Goal: Find contact information: Find contact information

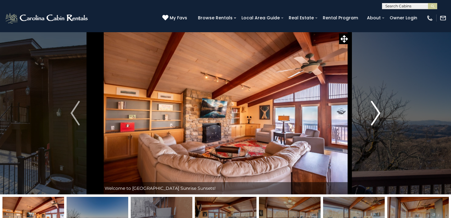
click at [376, 113] on img "Next" at bounding box center [375, 113] width 9 height 25
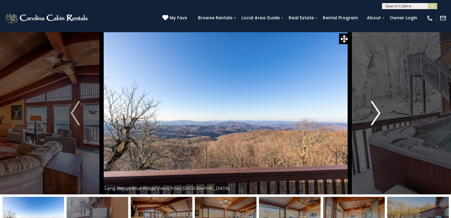
click at [376, 113] on img "Next" at bounding box center [375, 113] width 9 height 25
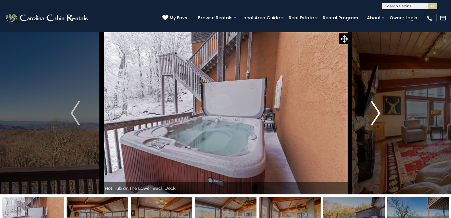
click at [376, 113] on img "Next" at bounding box center [375, 113] width 9 height 25
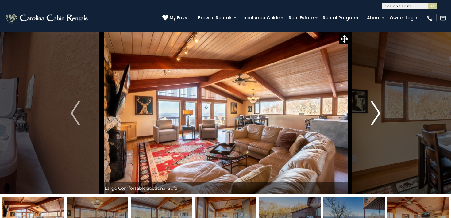
click at [376, 113] on img "Next" at bounding box center [375, 113] width 9 height 25
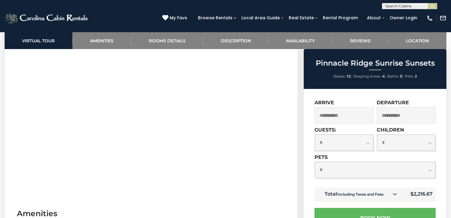
scroll to position [274, 0]
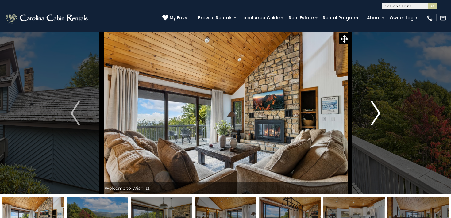
click at [382, 112] on button "Next" at bounding box center [375, 113] width 52 height 162
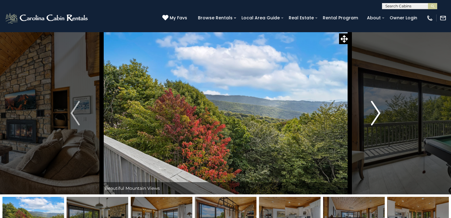
click at [380, 111] on button "Next" at bounding box center [375, 113] width 52 height 162
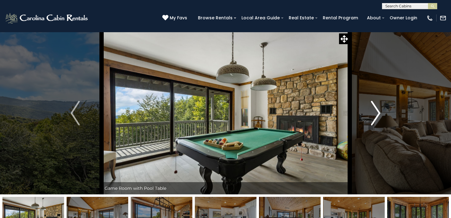
click at [380, 111] on button "Next" at bounding box center [375, 113] width 52 height 162
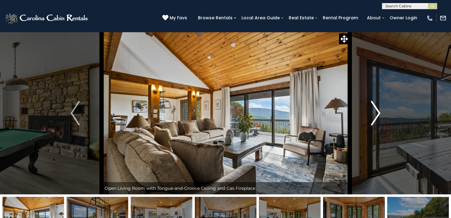
click at [380, 111] on button "Next" at bounding box center [375, 113] width 52 height 162
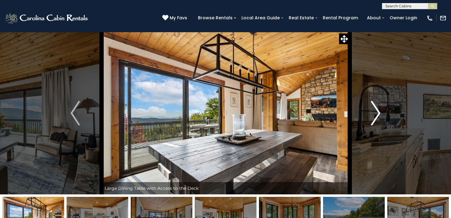
click at [380, 111] on button "Next" at bounding box center [375, 113] width 52 height 162
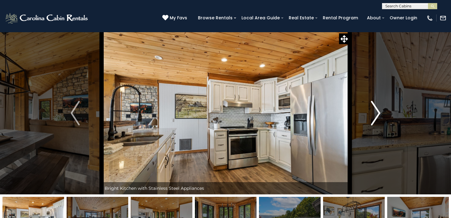
click at [380, 111] on button "Next" at bounding box center [375, 113] width 52 height 162
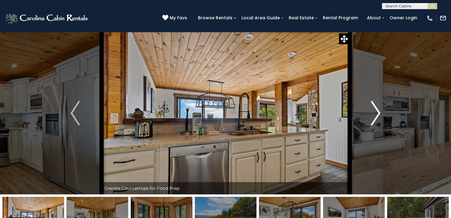
click at [380, 111] on button "Next" at bounding box center [375, 113] width 52 height 162
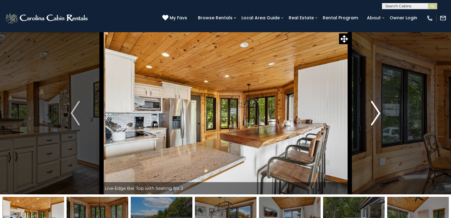
click at [380, 111] on button "Next" at bounding box center [375, 113] width 52 height 162
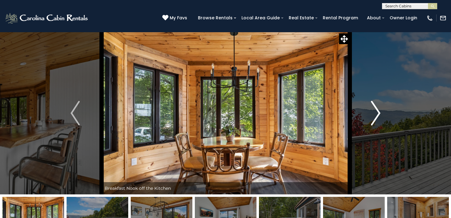
click at [380, 111] on button "Next" at bounding box center [375, 113] width 52 height 162
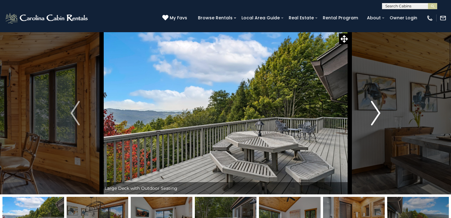
click at [380, 111] on button "Next" at bounding box center [375, 113] width 52 height 162
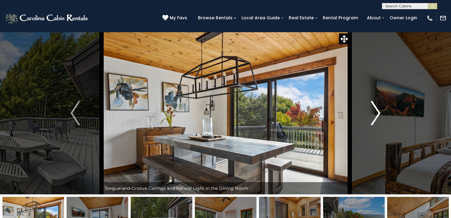
click at [380, 111] on button "Next" at bounding box center [375, 113] width 52 height 162
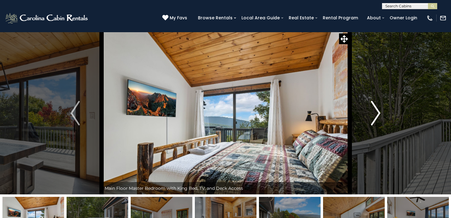
click at [380, 111] on button "Next" at bounding box center [375, 113] width 52 height 162
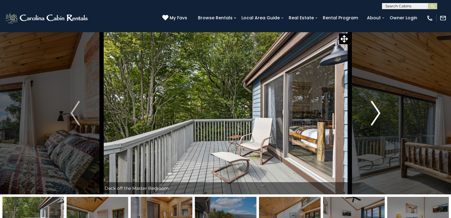
click at [380, 111] on button "Next" at bounding box center [375, 113] width 52 height 162
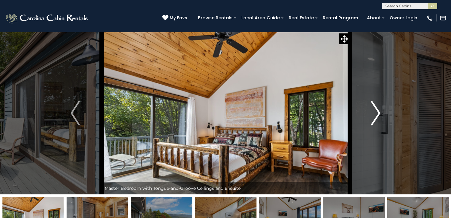
click at [380, 111] on button "Next" at bounding box center [375, 113] width 52 height 162
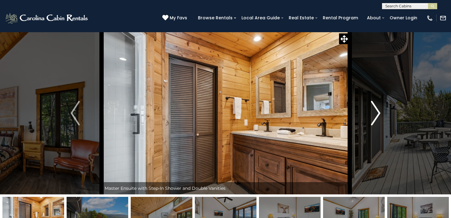
click at [380, 111] on button "Next" at bounding box center [375, 113] width 52 height 162
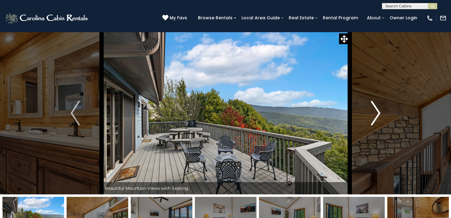
click at [380, 111] on button "Next" at bounding box center [375, 113] width 52 height 162
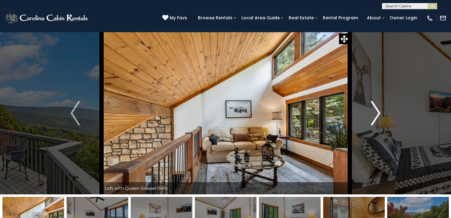
click at [380, 111] on button "Next" at bounding box center [375, 113] width 52 height 162
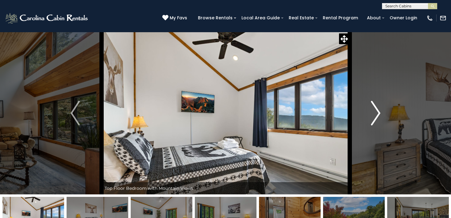
click at [380, 111] on button "Next" at bounding box center [375, 113] width 52 height 162
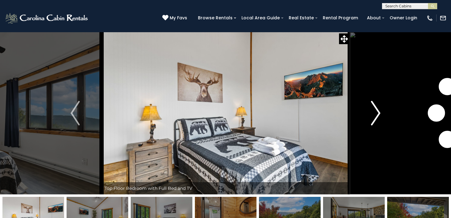
click at [380, 111] on button "Next" at bounding box center [375, 113] width 52 height 162
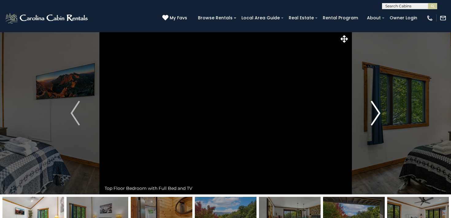
click at [380, 111] on button "Next" at bounding box center [375, 113] width 52 height 162
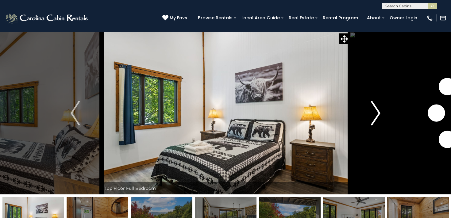
click at [380, 111] on button "Next" at bounding box center [375, 113] width 52 height 162
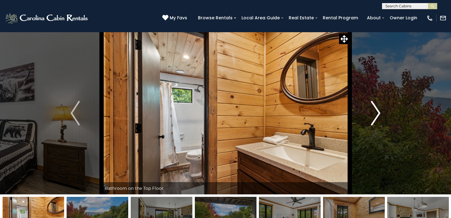
click at [380, 111] on button "Next" at bounding box center [375, 113] width 52 height 162
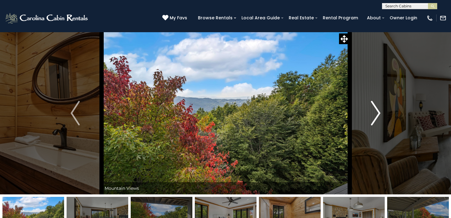
click at [380, 111] on button "Next" at bounding box center [375, 113] width 52 height 162
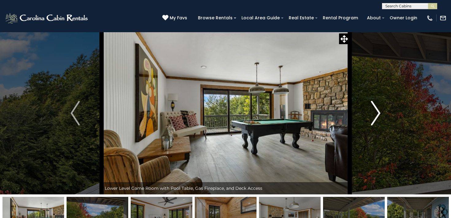
click at [380, 111] on button "Next" at bounding box center [375, 113] width 52 height 162
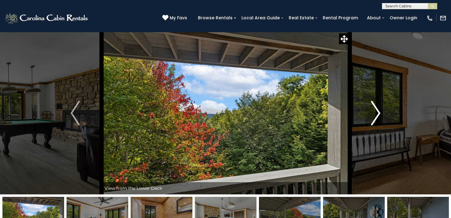
click at [380, 111] on button "Next" at bounding box center [375, 113] width 52 height 162
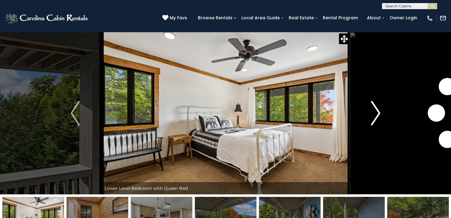
click at [380, 111] on button "Next" at bounding box center [375, 113] width 52 height 162
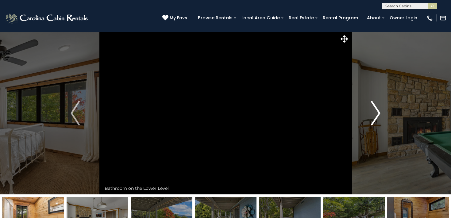
click at [380, 111] on button "Next" at bounding box center [375, 113] width 52 height 162
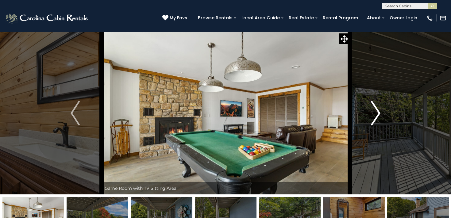
click at [380, 111] on button "Next" at bounding box center [375, 113] width 52 height 162
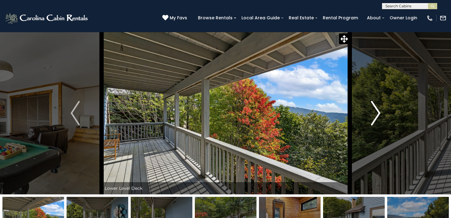
click at [380, 111] on button "Next" at bounding box center [375, 113] width 52 height 162
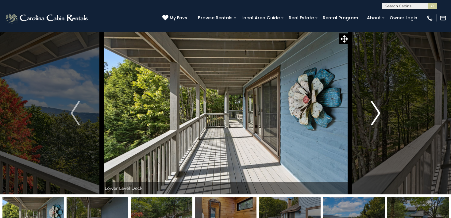
click at [380, 111] on button "Next" at bounding box center [375, 113] width 52 height 162
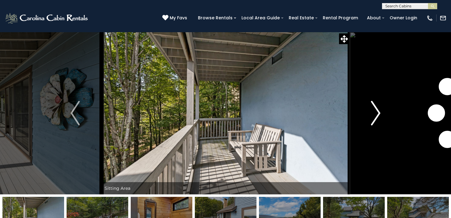
click at [380, 111] on button "Next" at bounding box center [375, 113] width 52 height 162
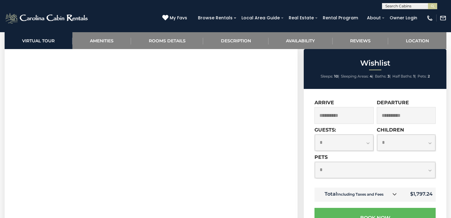
scroll to position [279, 0]
click at [429, 17] on img at bounding box center [429, 18] width 7 height 7
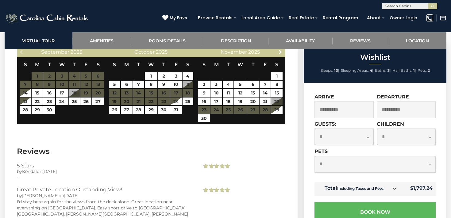
scroll to position [1661, 0]
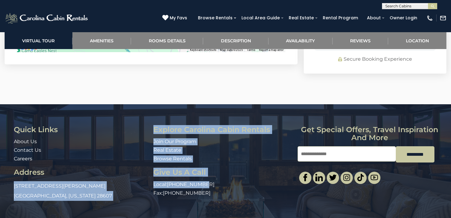
drag, startPoint x: 208, startPoint y: 169, endPoint x: 153, endPoint y: 170, distance: 55.5
click at [153, 170] on div "Quick Links About Us Contact Us Careers Address 491 George Wilson Road Boone, N…" at bounding box center [225, 164] width 432 height 77
click at [153, 170] on div "Quick Links About Us Contact Us Careers Address 491 George Wilson Road Boone, N…" at bounding box center [81, 164] width 144 height 77
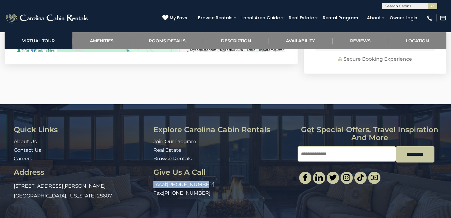
drag, startPoint x: 206, startPoint y: 170, endPoint x: 154, endPoint y: 170, distance: 51.8
click at [154, 181] on p "Local: 828-295-6000" at bounding box center [222, 184] width 139 height 7
copy p "Local: 828-295-6000"
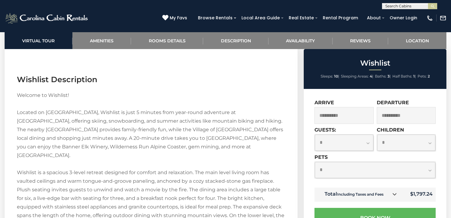
scroll to position [797, 0]
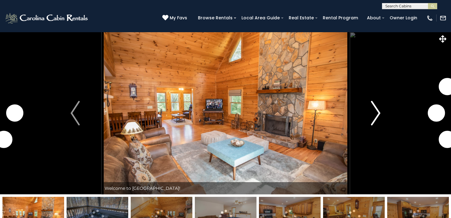
click at [377, 114] on img "Next" at bounding box center [375, 113] width 9 height 25
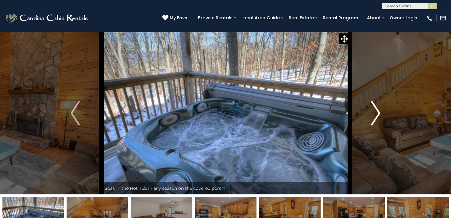
click at [377, 114] on img "Next" at bounding box center [375, 113] width 9 height 25
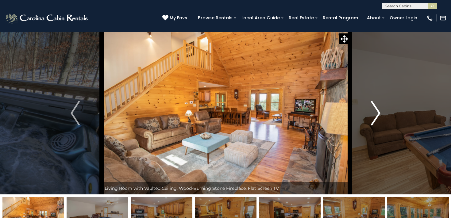
click at [376, 114] on img "Next" at bounding box center [375, 113] width 9 height 25
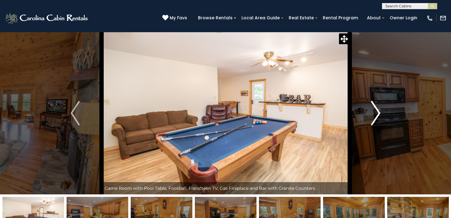
click at [376, 114] on img "Next" at bounding box center [375, 113] width 9 height 25
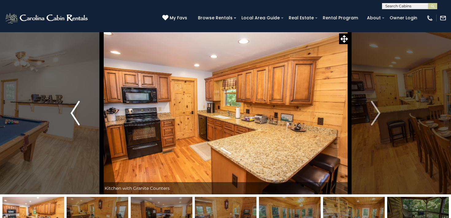
click at [76, 119] on img "Previous" at bounding box center [75, 113] width 9 height 25
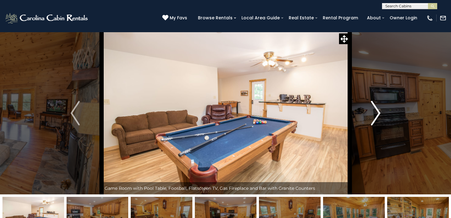
click at [377, 118] on img "Next" at bounding box center [375, 113] width 9 height 25
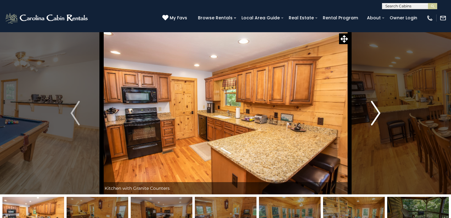
click at [377, 118] on img "Next" at bounding box center [375, 113] width 9 height 25
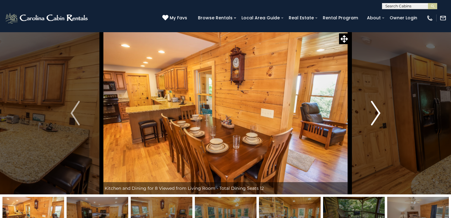
click at [377, 113] on img "Next" at bounding box center [375, 113] width 9 height 25
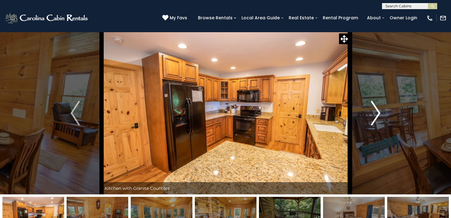
click at [377, 113] on img "Next" at bounding box center [375, 113] width 9 height 25
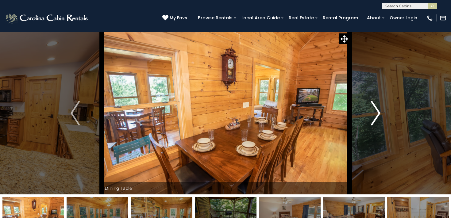
click at [377, 113] on img "Next" at bounding box center [375, 113] width 9 height 25
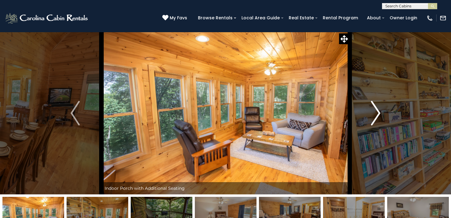
click at [377, 113] on img "Next" at bounding box center [375, 113] width 9 height 25
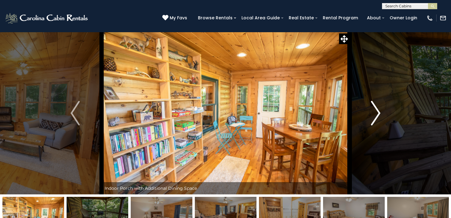
click at [377, 113] on img "Next" at bounding box center [375, 113] width 9 height 25
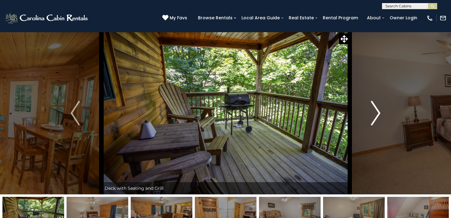
click at [377, 113] on img "Next" at bounding box center [375, 113] width 9 height 25
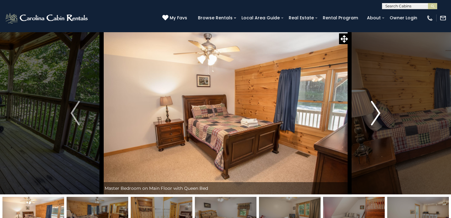
click at [377, 113] on img "Next" at bounding box center [375, 113] width 9 height 25
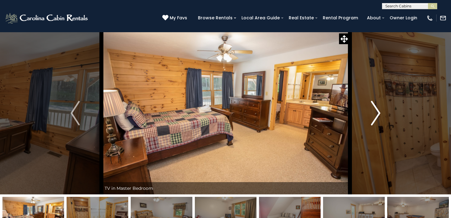
click at [377, 113] on img "Next" at bounding box center [375, 113] width 9 height 25
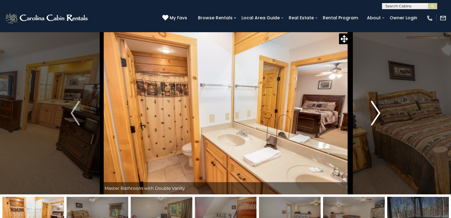
click at [377, 113] on img "Next" at bounding box center [375, 113] width 9 height 25
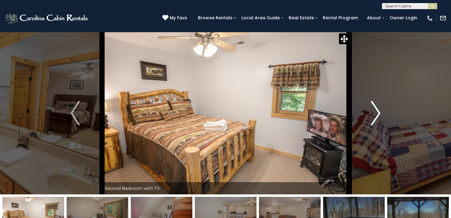
click at [377, 113] on img "Next" at bounding box center [375, 113] width 9 height 25
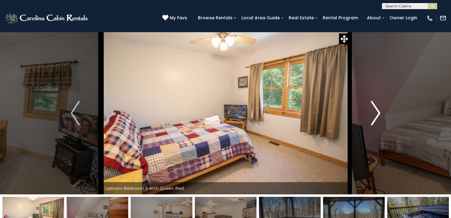
click at [377, 113] on img "Next" at bounding box center [375, 113] width 9 height 25
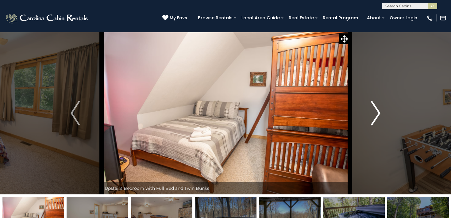
click at [377, 113] on img "Next" at bounding box center [375, 113] width 9 height 25
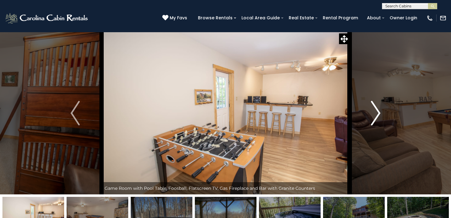
click at [377, 113] on img "Next" at bounding box center [375, 113] width 9 height 25
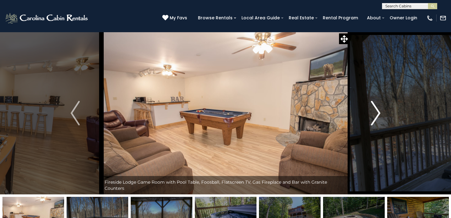
click at [377, 113] on img "Next" at bounding box center [375, 113] width 9 height 25
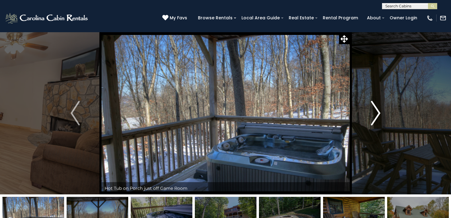
click at [377, 113] on img "Next" at bounding box center [375, 113] width 9 height 25
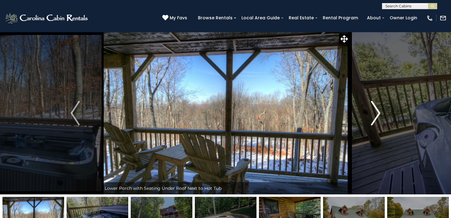
click at [377, 113] on img "Next" at bounding box center [375, 113] width 9 height 25
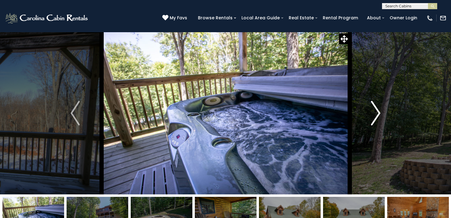
click at [377, 113] on img "Next" at bounding box center [375, 113] width 9 height 25
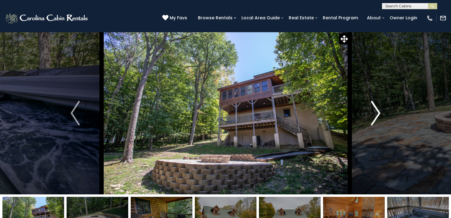
click at [377, 113] on img "Next" at bounding box center [375, 113] width 9 height 25
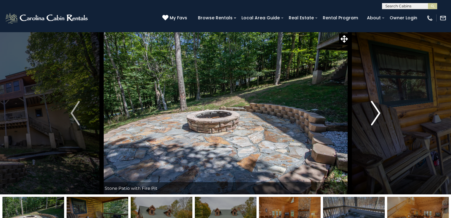
click at [377, 113] on img "Next" at bounding box center [375, 113] width 9 height 25
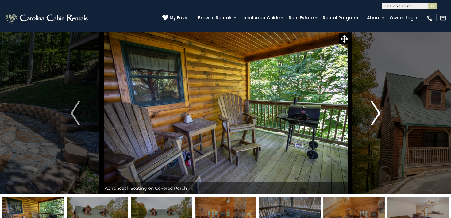
click at [377, 113] on img "Next" at bounding box center [375, 113] width 9 height 25
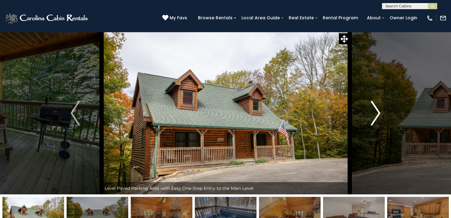
click at [377, 113] on img "Next" at bounding box center [375, 113] width 9 height 25
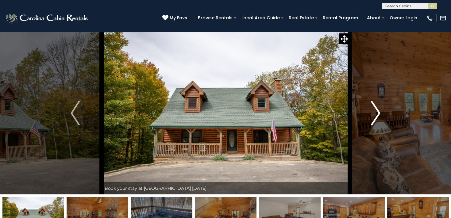
click at [377, 113] on img "Next" at bounding box center [375, 113] width 9 height 25
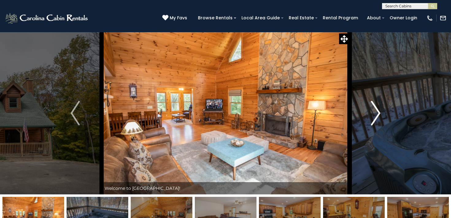
click at [377, 113] on img "Next" at bounding box center [375, 113] width 9 height 25
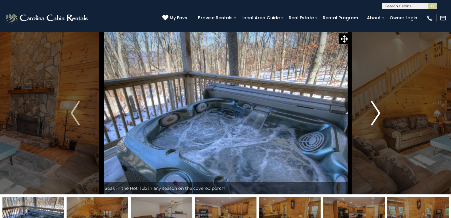
click at [377, 113] on img "Next" at bounding box center [375, 113] width 9 height 25
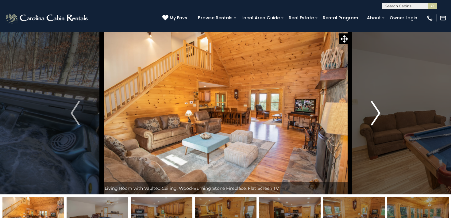
click at [377, 113] on img "Next" at bounding box center [375, 113] width 9 height 25
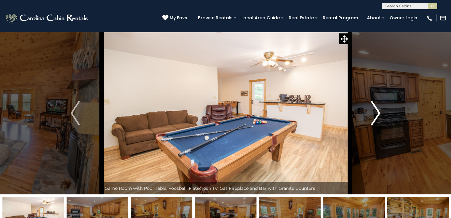
click at [377, 113] on img "Next" at bounding box center [375, 113] width 9 height 25
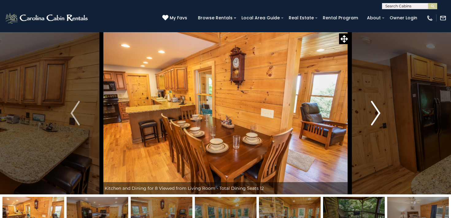
click at [377, 113] on img "Next" at bounding box center [375, 113] width 9 height 25
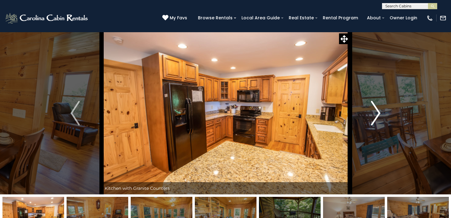
click at [377, 113] on img "Next" at bounding box center [375, 113] width 9 height 25
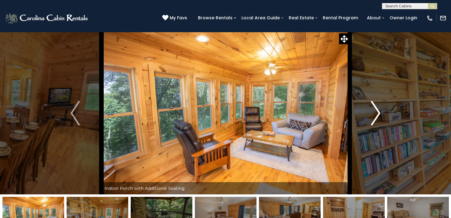
click at [377, 113] on img "Next" at bounding box center [375, 113] width 9 height 25
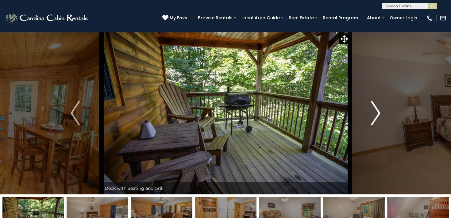
click at [377, 113] on img "Next" at bounding box center [375, 113] width 9 height 25
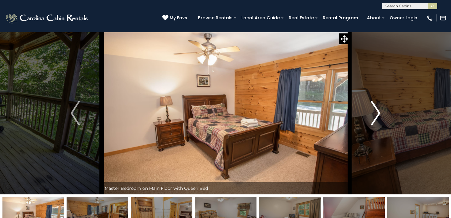
click at [377, 113] on img "Next" at bounding box center [375, 113] width 9 height 25
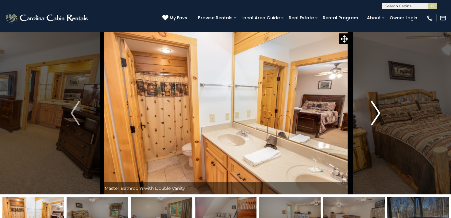
click at [377, 113] on img "Next" at bounding box center [375, 113] width 9 height 25
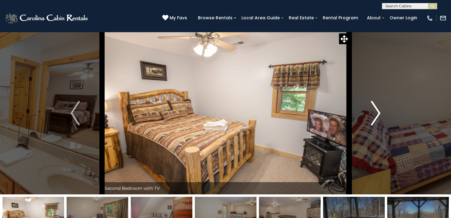
click at [377, 113] on img "Next" at bounding box center [375, 113] width 9 height 25
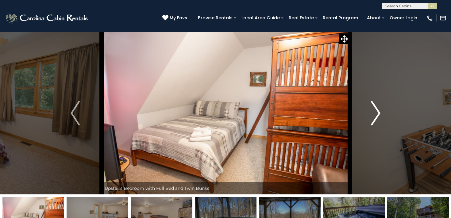
click at [377, 113] on img "Next" at bounding box center [375, 113] width 9 height 25
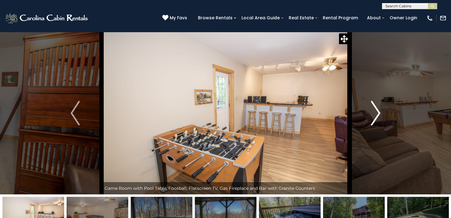
click at [377, 113] on img "Next" at bounding box center [375, 113] width 9 height 25
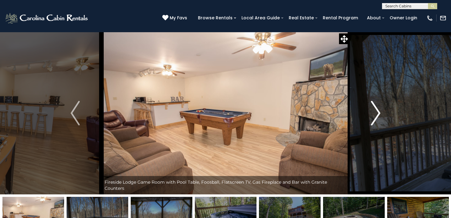
click at [377, 113] on img "Next" at bounding box center [375, 113] width 9 height 25
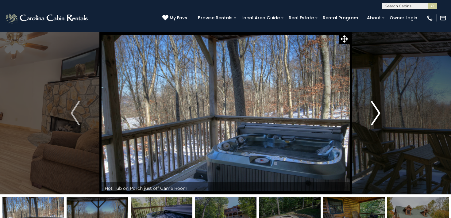
click at [377, 113] on img "Next" at bounding box center [375, 113] width 9 height 25
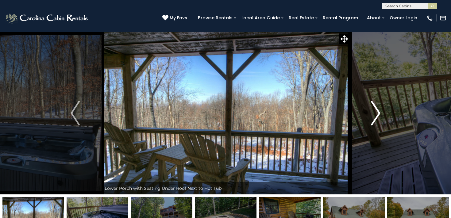
click at [377, 113] on img "Next" at bounding box center [375, 113] width 9 height 25
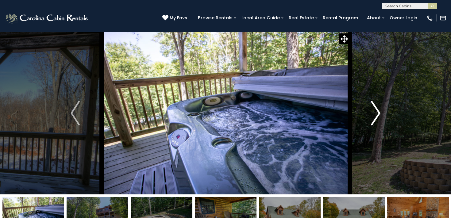
click at [377, 113] on img "Next" at bounding box center [375, 113] width 9 height 25
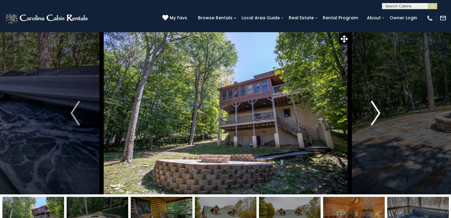
click at [376, 114] on img "Next" at bounding box center [375, 113] width 9 height 25
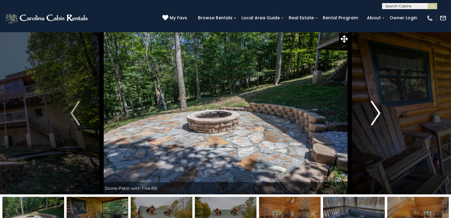
click at [376, 114] on img "Next" at bounding box center [375, 113] width 9 height 25
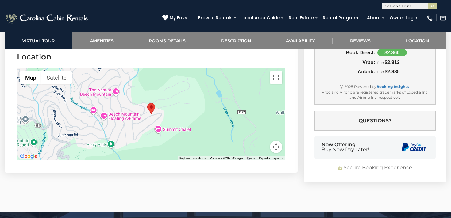
scroll to position [1723, 0]
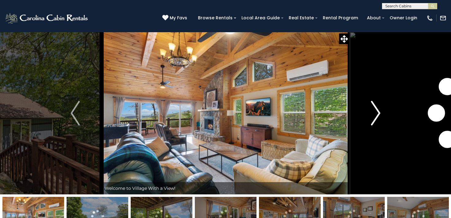
click at [376, 111] on img "Next" at bounding box center [375, 113] width 9 height 25
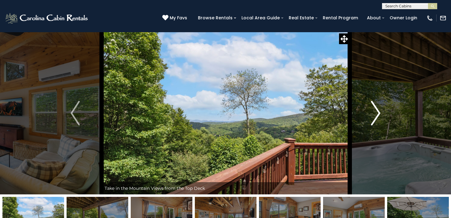
click at [376, 111] on img "Next" at bounding box center [375, 113] width 9 height 25
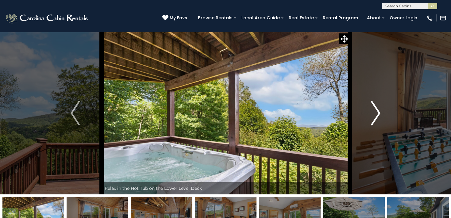
click at [376, 111] on img "Next" at bounding box center [375, 113] width 9 height 25
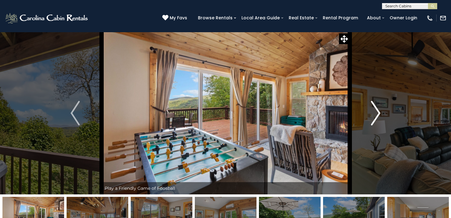
click at [376, 111] on img "Next" at bounding box center [375, 113] width 9 height 25
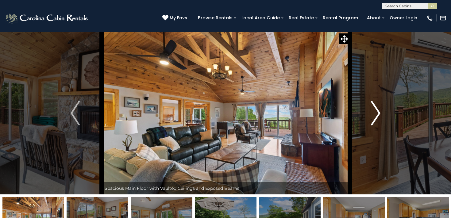
click at [376, 111] on img "Next" at bounding box center [375, 113] width 9 height 25
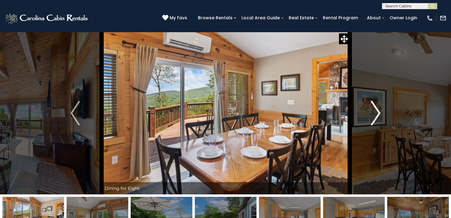
click at [376, 111] on img "Next" at bounding box center [375, 113] width 9 height 25
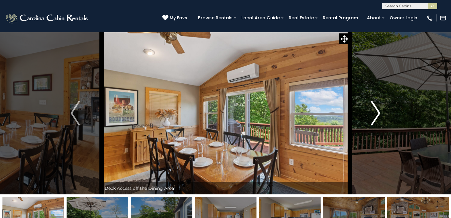
click at [376, 111] on img "Next" at bounding box center [375, 113] width 9 height 25
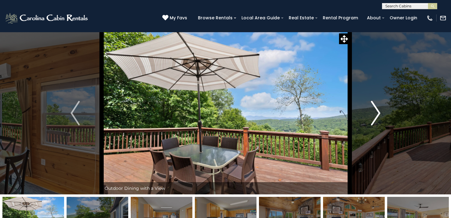
click at [376, 111] on img "Next" at bounding box center [375, 113] width 9 height 25
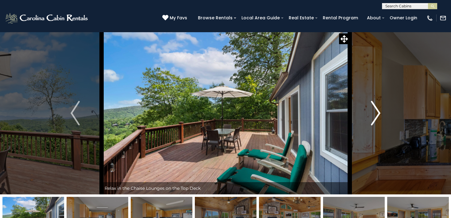
click at [376, 112] on img "Next" at bounding box center [375, 113] width 9 height 25
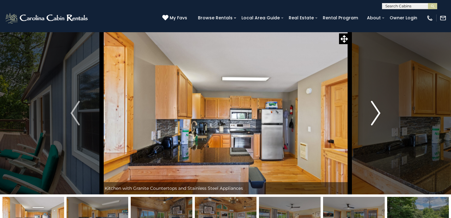
click at [376, 112] on img "Next" at bounding box center [375, 113] width 9 height 25
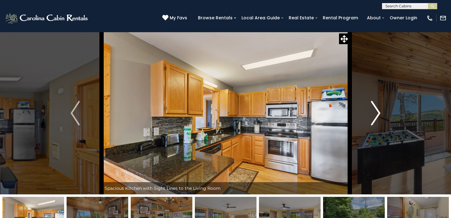
click at [376, 112] on img "Next" at bounding box center [375, 113] width 9 height 25
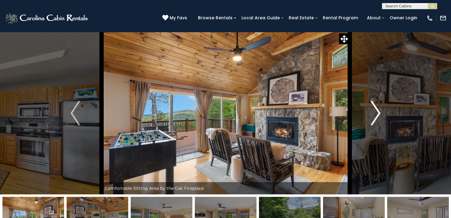
click at [376, 112] on img "Next" at bounding box center [375, 113] width 9 height 25
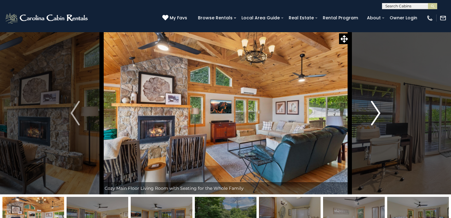
click at [376, 112] on img "Next" at bounding box center [375, 113] width 9 height 25
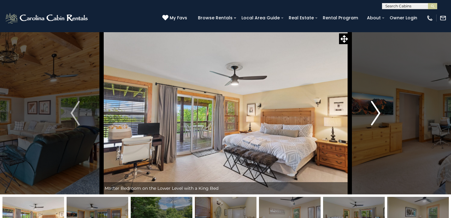
click at [376, 112] on img "Next" at bounding box center [375, 113] width 9 height 25
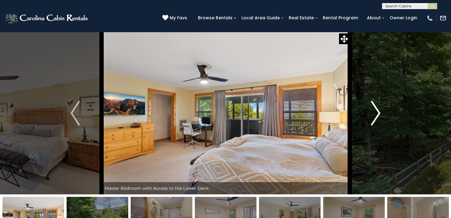
click at [376, 112] on img "Next" at bounding box center [375, 113] width 9 height 25
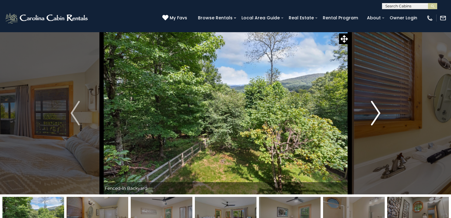
click at [376, 112] on img "Next" at bounding box center [375, 113] width 9 height 25
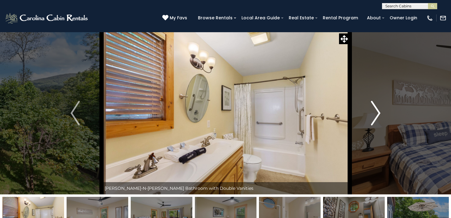
click at [376, 112] on img "Next" at bounding box center [375, 113] width 9 height 25
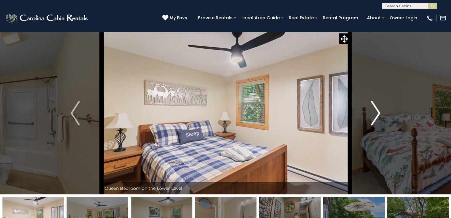
click at [376, 112] on img "Next" at bounding box center [375, 113] width 9 height 25
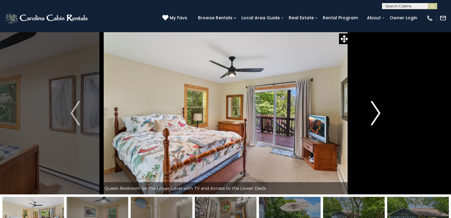
click at [376, 112] on img "Next" at bounding box center [375, 113] width 9 height 25
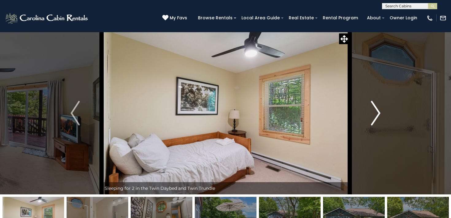
click at [376, 112] on img "Next" at bounding box center [375, 113] width 9 height 25
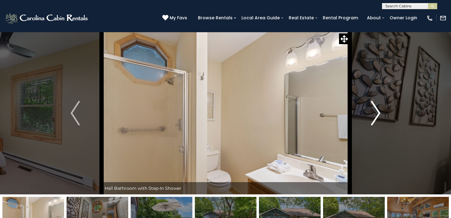
click at [376, 112] on img "Next" at bounding box center [375, 113] width 9 height 25
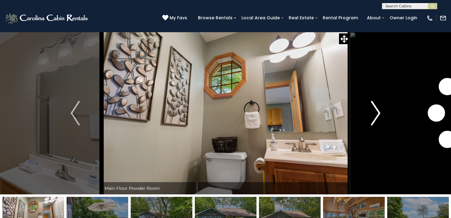
click at [376, 112] on img "Next" at bounding box center [375, 113] width 9 height 25
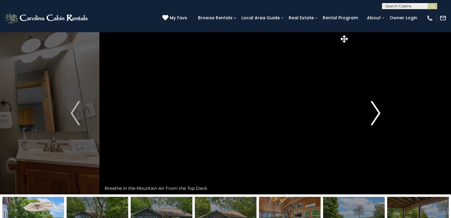
click at [376, 112] on img "Next" at bounding box center [375, 113] width 9 height 25
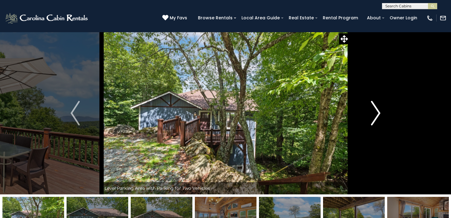
click at [376, 112] on img "Next" at bounding box center [375, 113] width 9 height 25
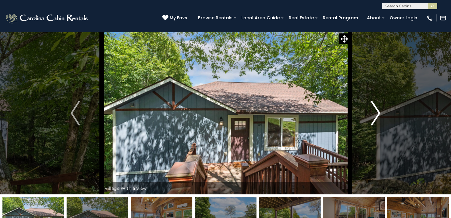
click at [376, 112] on img "Next" at bounding box center [375, 113] width 9 height 25
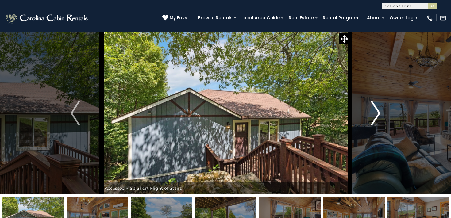
click at [376, 112] on img "Next" at bounding box center [375, 113] width 9 height 25
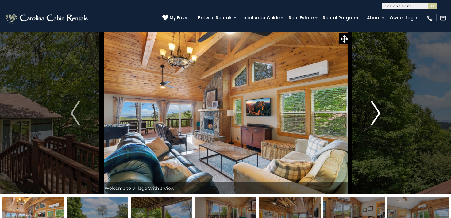
click at [376, 112] on img "Next" at bounding box center [375, 113] width 9 height 25
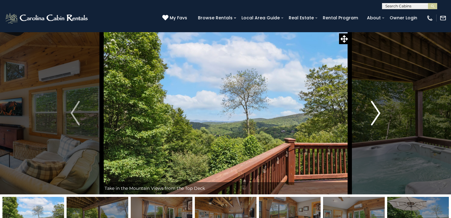
click at [376, 112] on img "Next" at bounding box center [375, 113] width 9 height 25
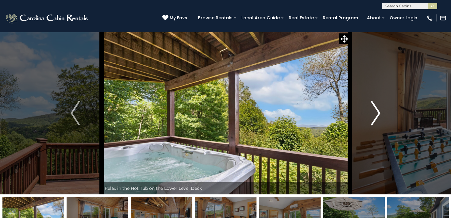
click at [376, 112] on img "Next" at bounding box center [375, 113] width 9 height 25
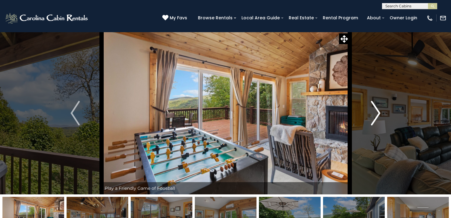
click at [376, 112] on img "Next" at bounding box center [375, 113] width 9 height 25
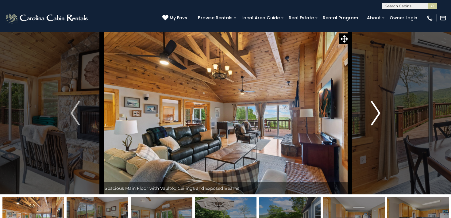
click at [376, 112] on img "Next" at bounding box center [375, 113] width 9 height 25
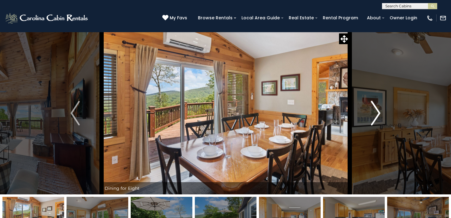
click at [376, 112] on img "Next" at bounding box center [375, 113] width 9 height 25
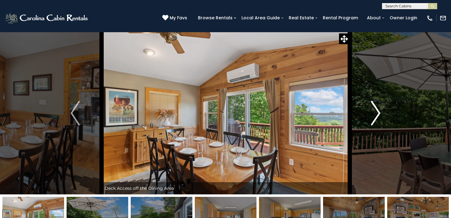
click at [376, 112] on img "Next" at bounding box center [375, 113] width 9 height 25
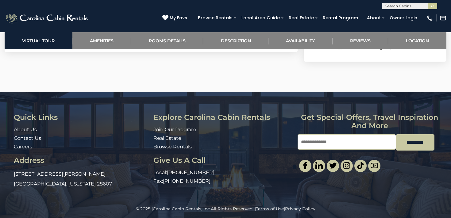
scroll to position [1944, 0]
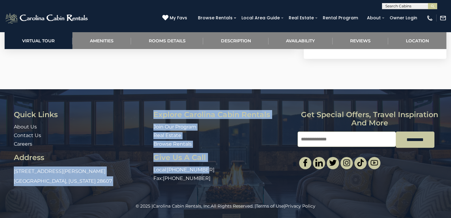
drag, startPoint x: 211, startPoint y: 169, endPoint x: 153, endPoint y: 170, distance: 58.3
click at [153, 170] on div "Quick Links About Us Contact Us Careers Address 491 George Wilson Road Boone, N…" at bounding box center [225, 149] width 432 height 77
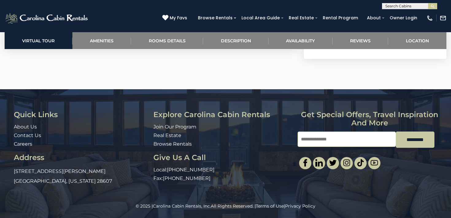
click at [154, 168] on p "Local: 828-295-6000" at bounding box center [222, 169] width 139 height 7
drag, startPoint x: 154, startPoint y: 168, endPoint x: 205, endPoint y: 168, distance: 51.2
click at [205, 168] on p "Local: 828-295-6000" at bounding box center [222, 169] width 139 height 7
copy div "Local: 828-295-6000"
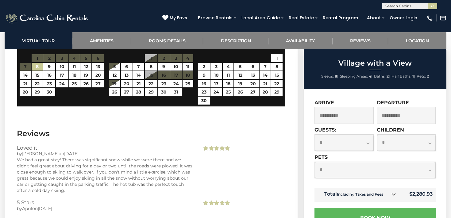
scroll to position [1550, 0]
